Goal: Information Seeking & Learning: Learn about a topic

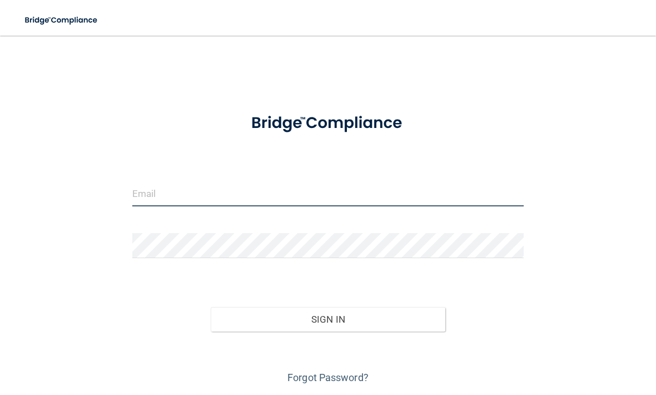
click at [299, 194] on input "email" at bounding box center [328, 193] width 392 height 25
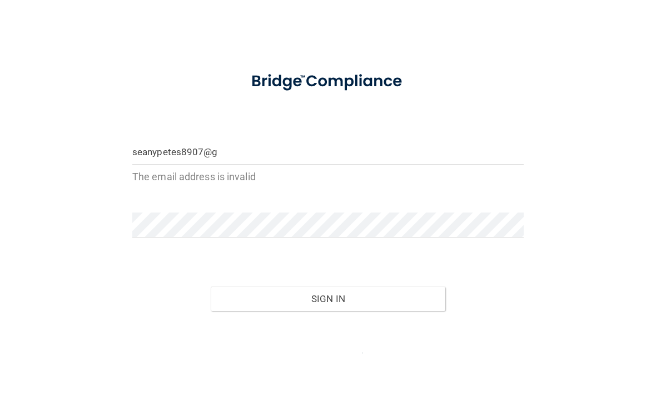
click at [67, 65] on div "seanypetes8907@g The email address is invalid Invalid email/password. You don't…" at bounding box center [328, 228] width 612 height 362
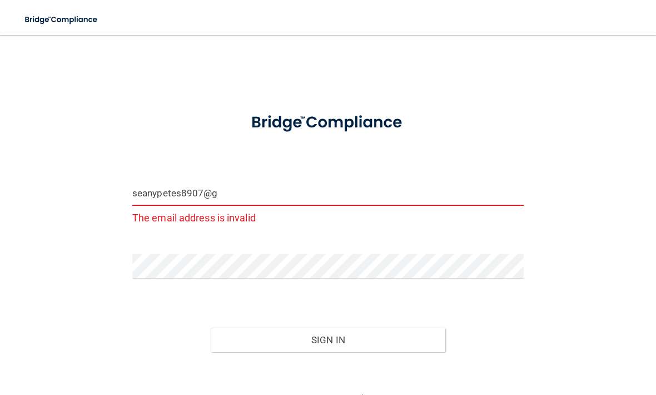
click at [413, 200] on input "seanypetes8907@g" at bounding box center [328, 193] width 392 height 25
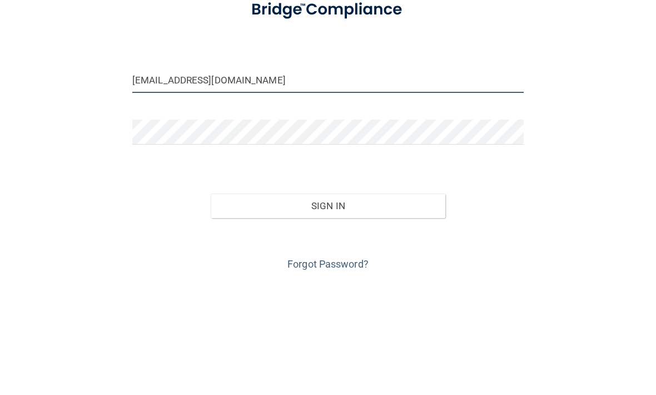
type input "[EMAIL_ADDRESS][DOMAIN_NAME]"
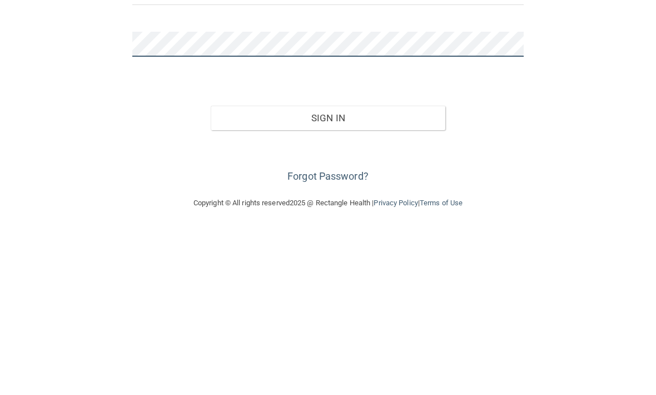
scroll to position [35, 0]
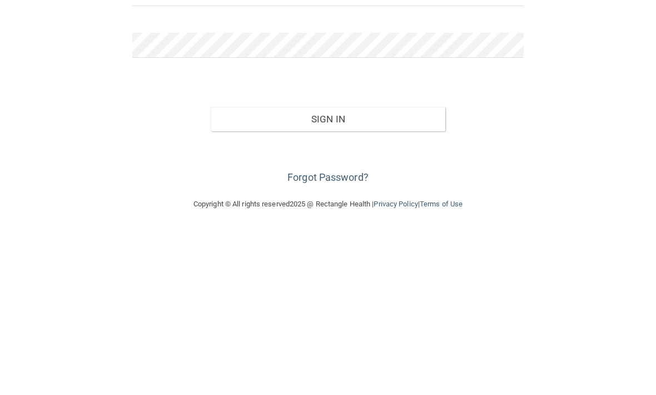
click at [622, 105] on div "seanypetes8907@gmail.com Invalid email/password. You don't have permission to a…" at bounding box center [328, 182] width 612 height 340
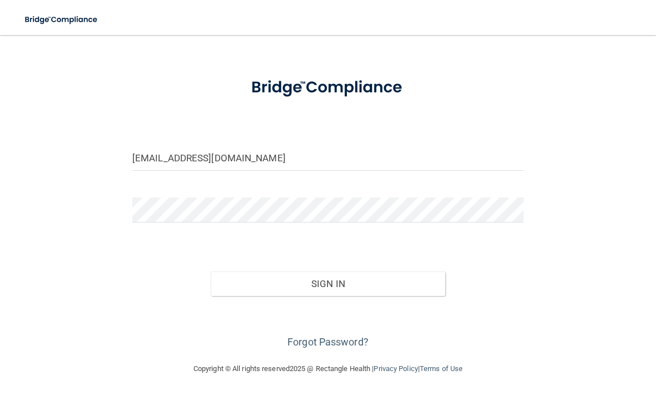
click at [401, 284] on button "Sign In" at bounding box center [328, 284] width 235 height 24
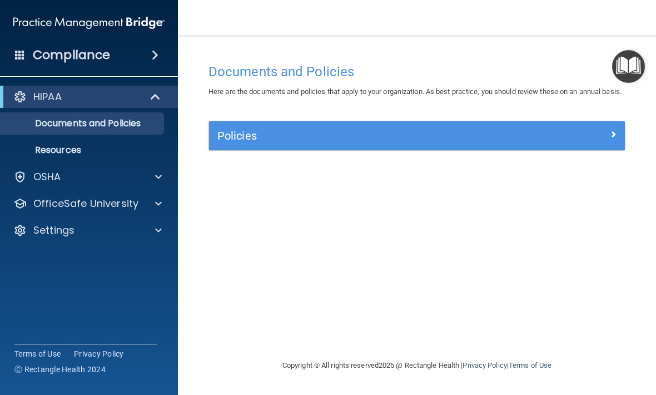
click at [43, 170] on p "OSHA" at bounding box center [47, 176] width 28 height 13
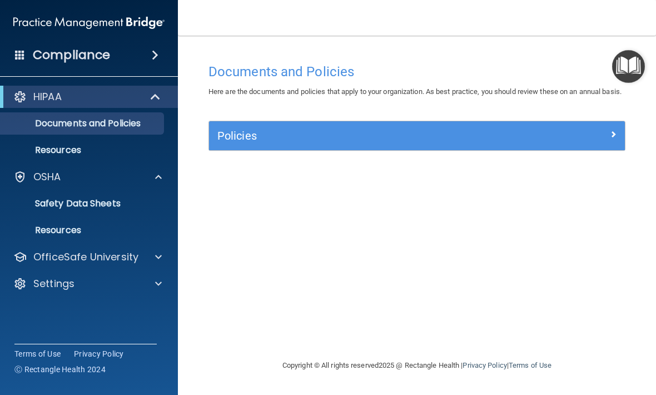
click at [77, 251] on p "OfficeSafe University" at bounding box center [85, 256] width 105 height 13
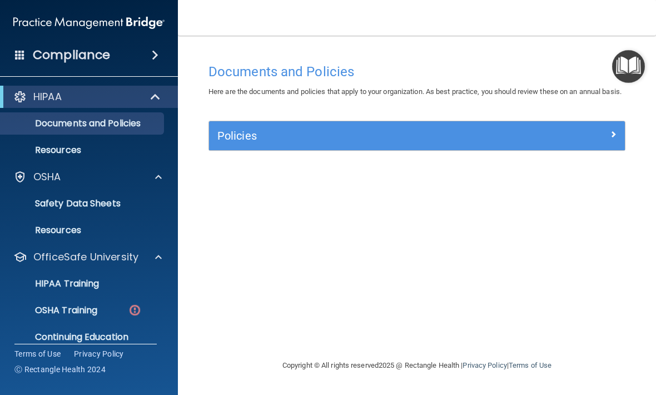
click at [50, 305] on p "OSHA Training" at bounding box center [52, 310] width 90 height 11
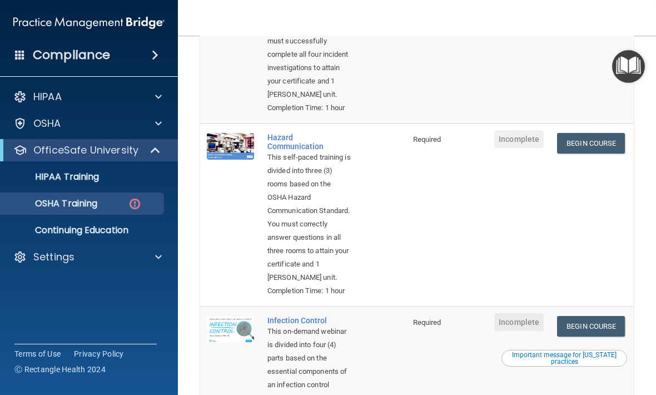
scroll to position [220, 0]
click at [610, 153] on link "Begin Course" at bounding box center [591, 142] width 68 height 21
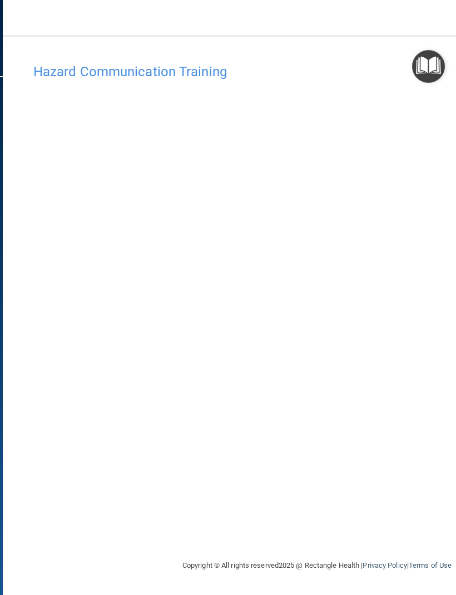
click at [433, 64] on img "Open Resource Center" at bounding box center [428, 66] width 33 height 33
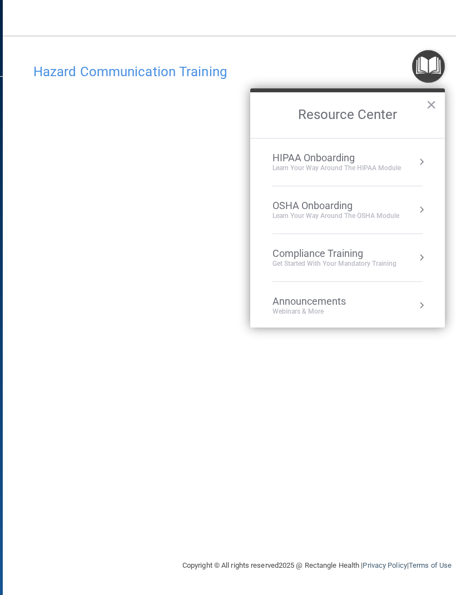
click at [399, 158] on div "HIPAA Onboarding" at bounding box center [337, 158] width 129 height 12
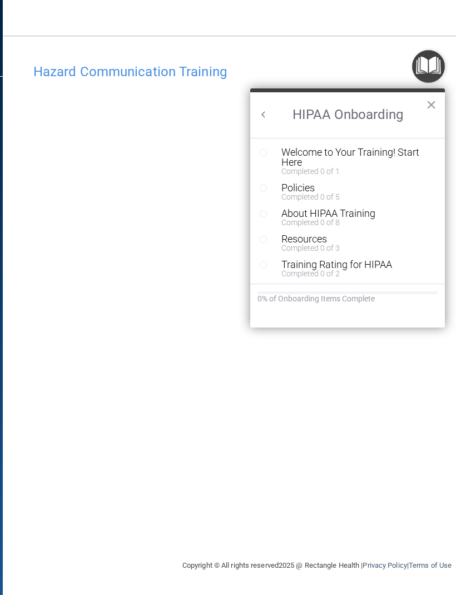
click at [444, 104] on h2 "HIPAA Onboarding" at bounding box center [347, 115] width 195 height 46
click at [436, 101] on button "×" at bounding box center [431, 105] width 11 height 18
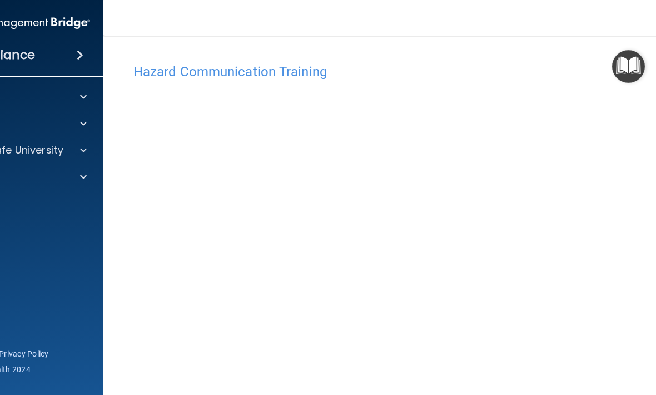
click at [89, 98] on div at bounding box center [82, 96] width 28 height 13
click at [84, 197] on span at bounding box center [83, 203] width 7 height 13
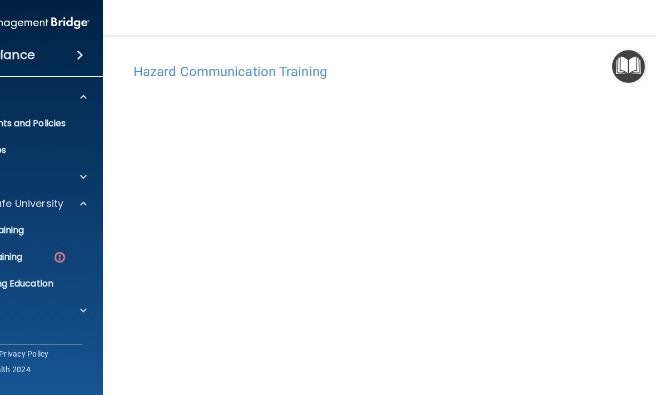
click at [33, 258] on div "OSHA Training" at bounding box center [8, 256] width 152 height 11
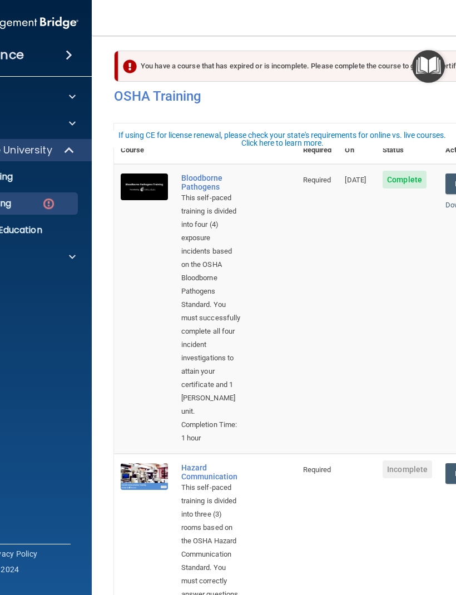
scroll to position [14, 0]
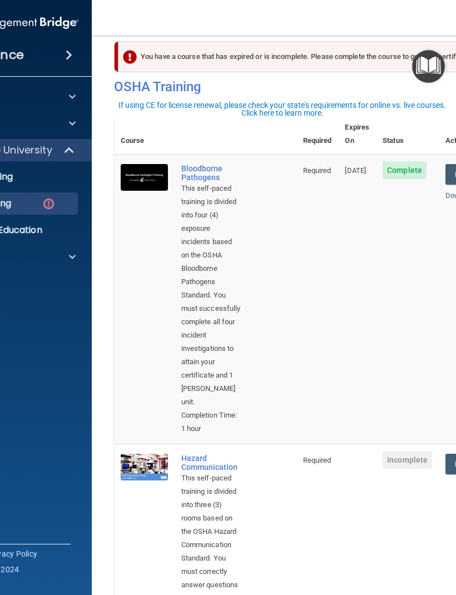
click at [46, 202] on img at bounding box center [49, 204] width 14 height 14
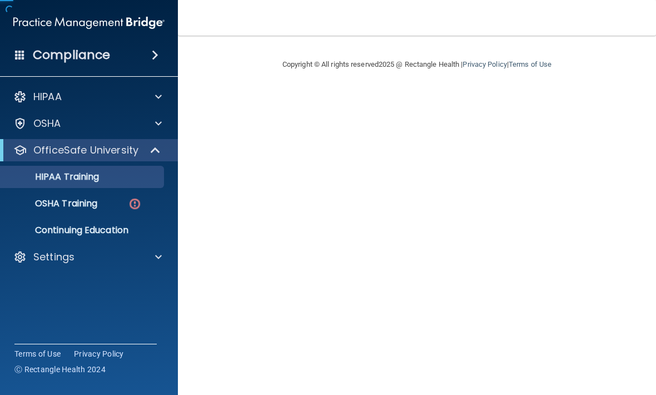
scroll to position [1, 0]
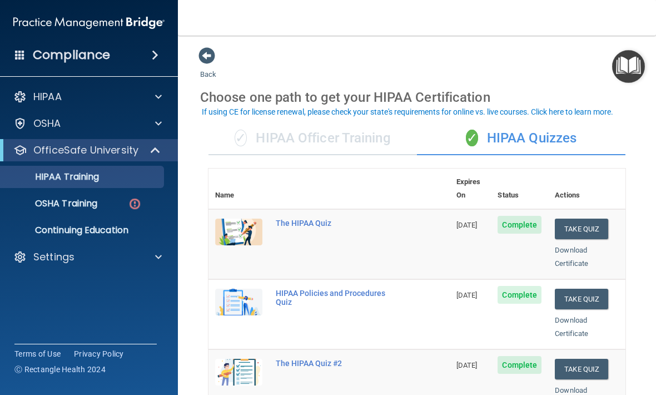
click at [76, 203] on p "OSHA Training" at bounding box center [52, 203] width 90 height 11
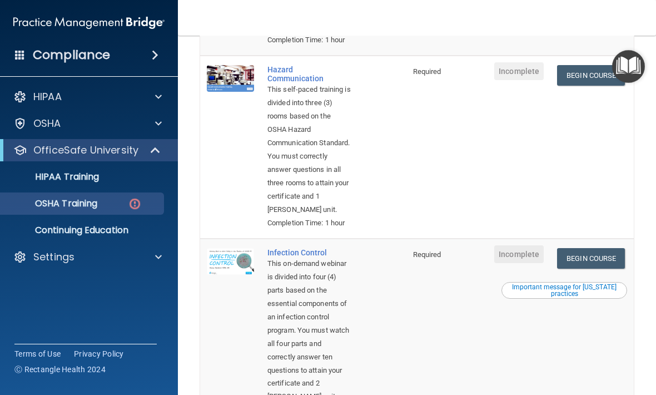
scroll to position [288, 0]
click at [610, 85] on link "Begin Course" at bounding box center [591, 75] width 68 height 21
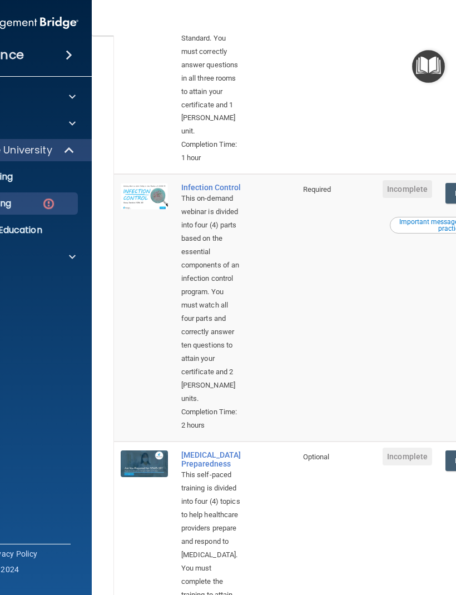
scroll to position [536, 0]
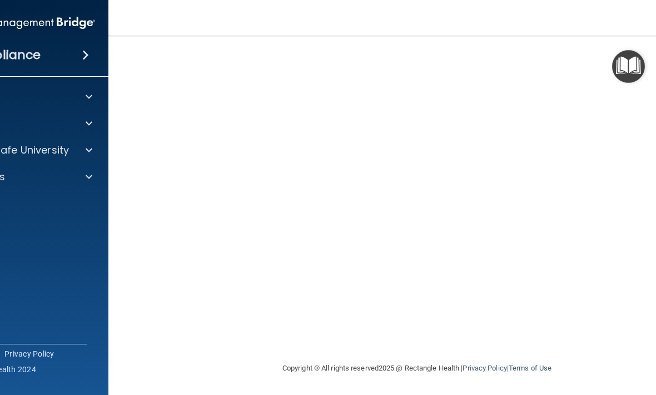
scroll to position [81, 0]
